Goal: Find specific fact: Find specific fact

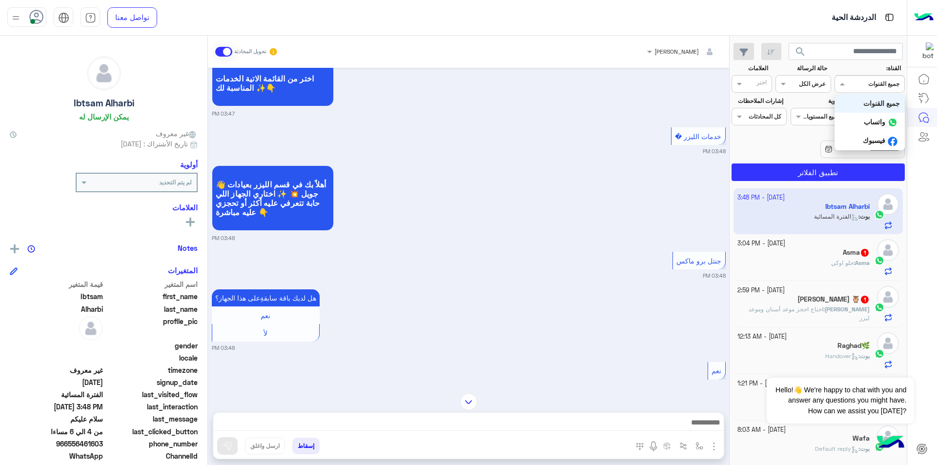
click at [887, 81] on input "text" at bounding box center [881, 83] width 36 height 9
click at [880, 104] on b "جميع القنوات" at bounding box center [881, 103] width 37 height 8
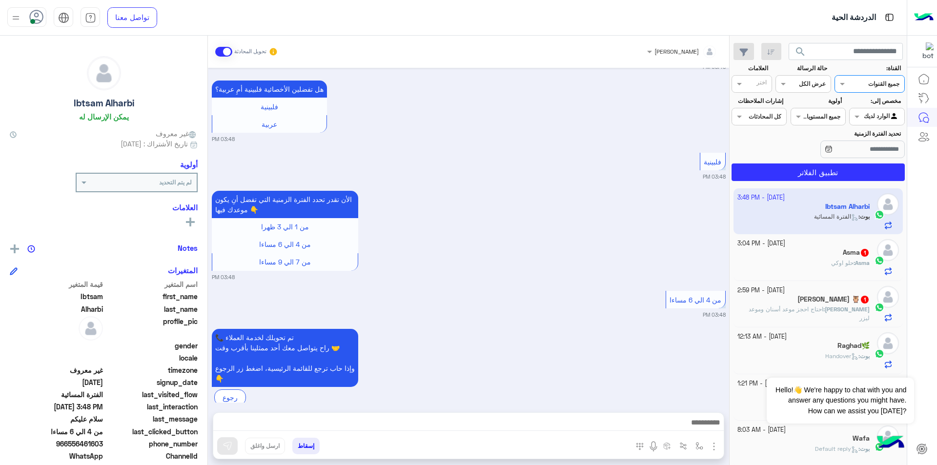
scroll to position [1563, 0]
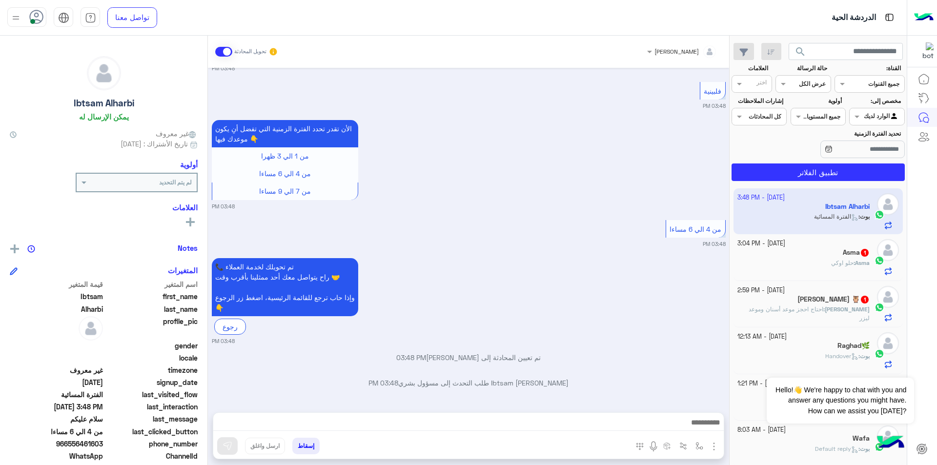
drag, startPoint x: 70, startPoint y: 445, endPoint x: 104, endPoint y: 447, distance: 34.2
click at [103, 447] on span "966556461603" at bounding box center [56, 444] width 93 height 10
copy span "556461603"
